Goal: Navigation & Orientation: Find specific page/section

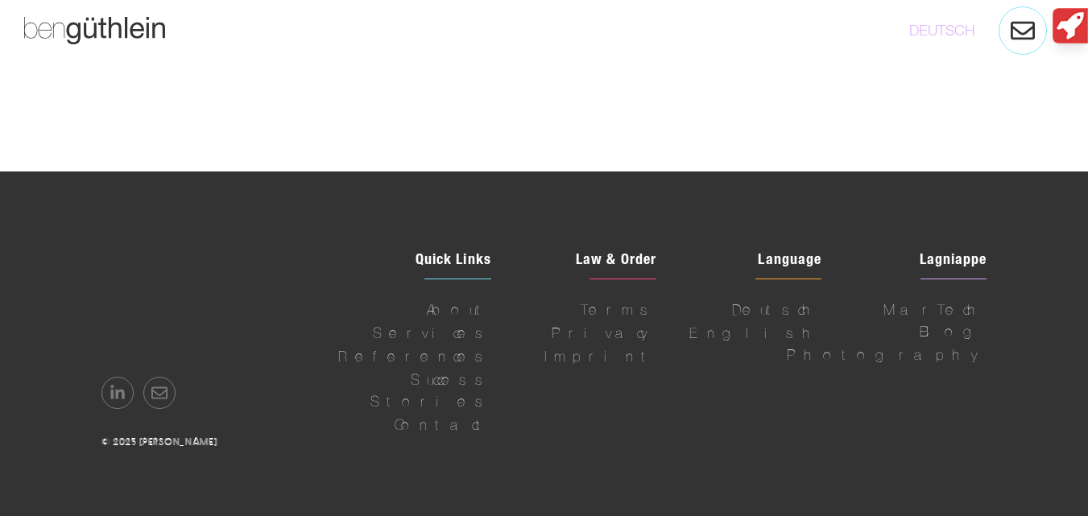
scroll to position [4784, 0]
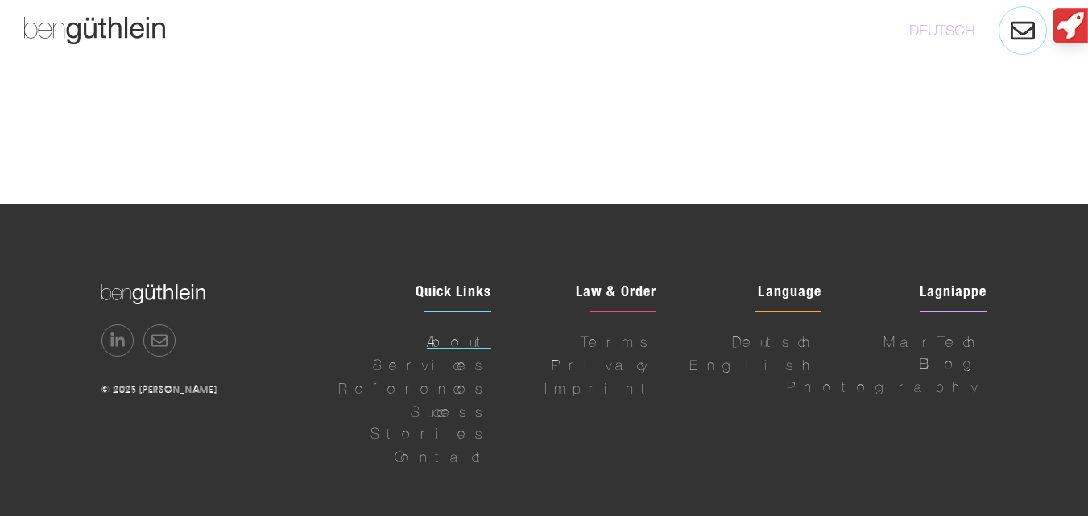
click at [474, 331] on span "About" at bounding box center [459, 342] width 64 height 22
click at [470, 446] on span "Contact" at bounding box center [443, 457] width 97 height 22
click at [639, 354] on span "Privacy" at bounding box center [604, 365] width 105 height 22
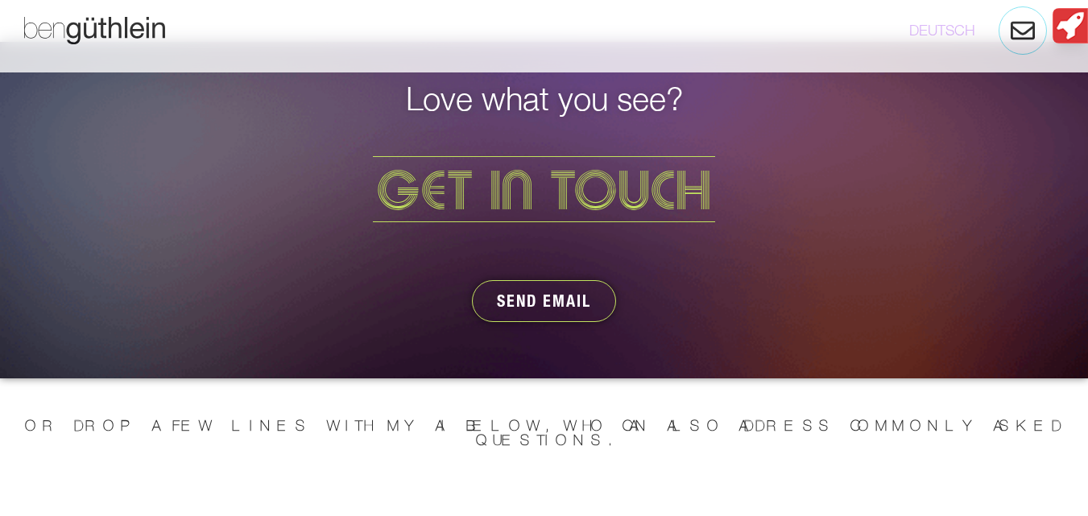
scroll to position [4233, 0]
